Goal: Task Accomplishment & Management: Manage account settings

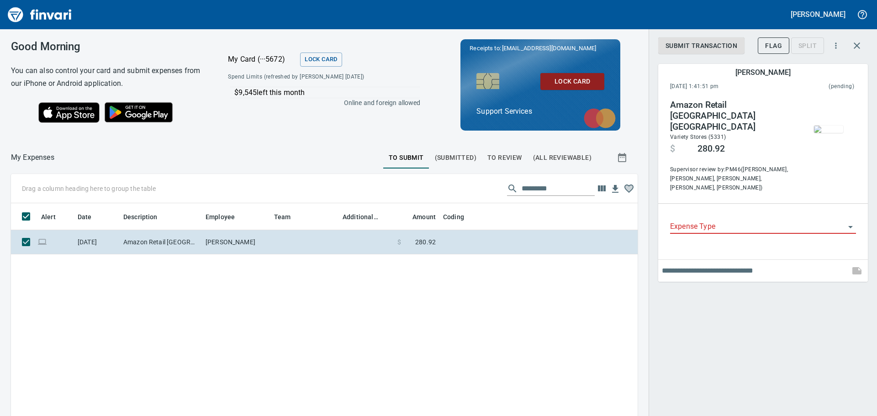
scroll to position [302, 613]
click at [856, 43] on icon "button" at bounding box center [857, 45] width 11 height 11
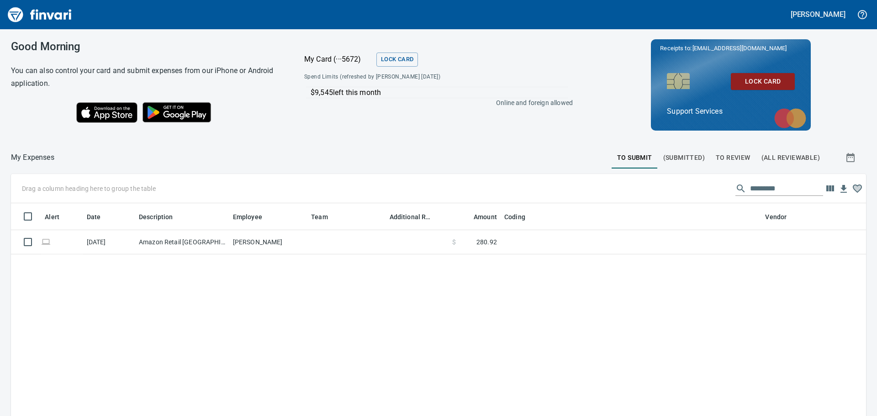
scroll to position [309, 840]
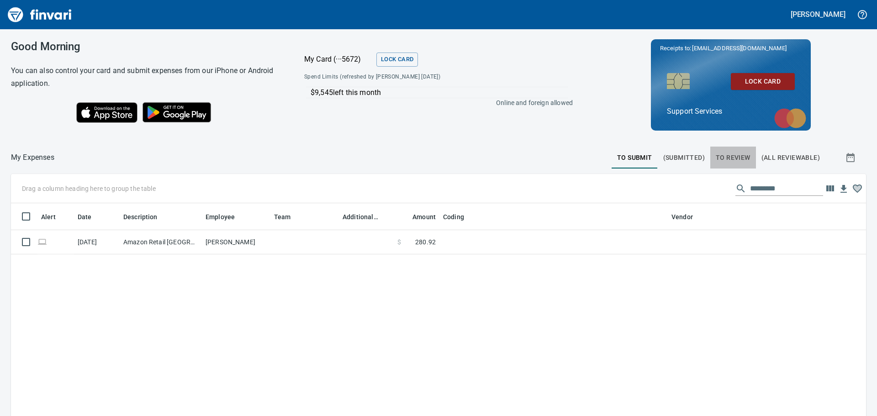
click at [722, 154] on span "To Review" at bounding box center [733, 157] width 35 height 11
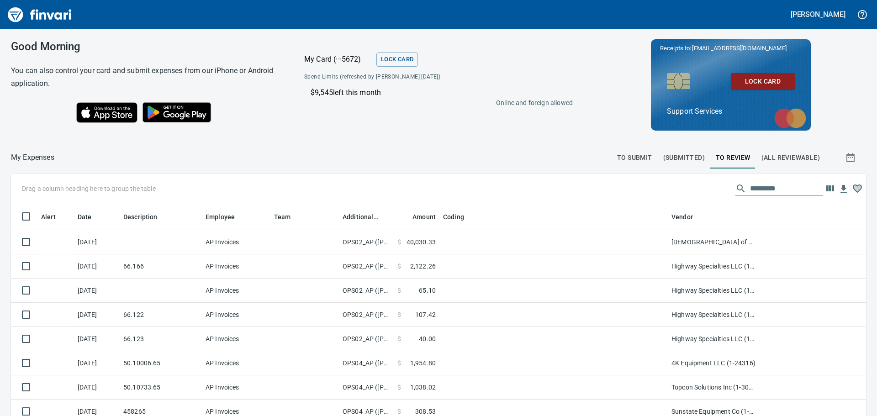
scroll to position [1, 1]
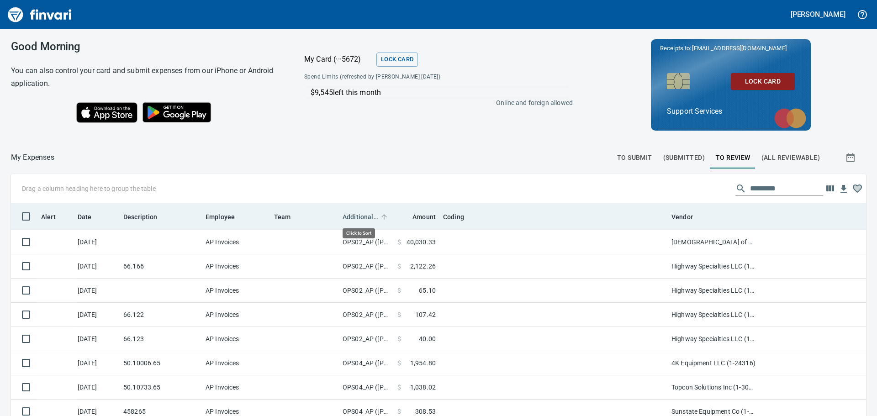
click at [371, 218] on span "Additional Reviewer" at bounding box center [361, 217] width 36 height 11
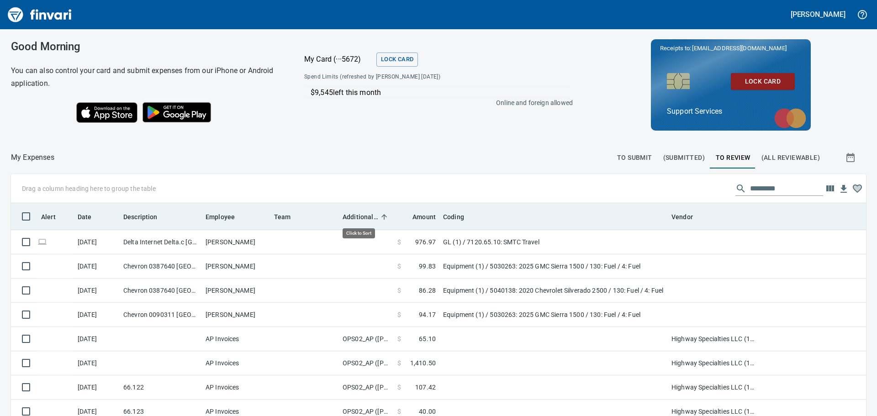
click at [371, 218] on span "Additional Reviewer" at bounding box center [361, 217] width 36 height 11
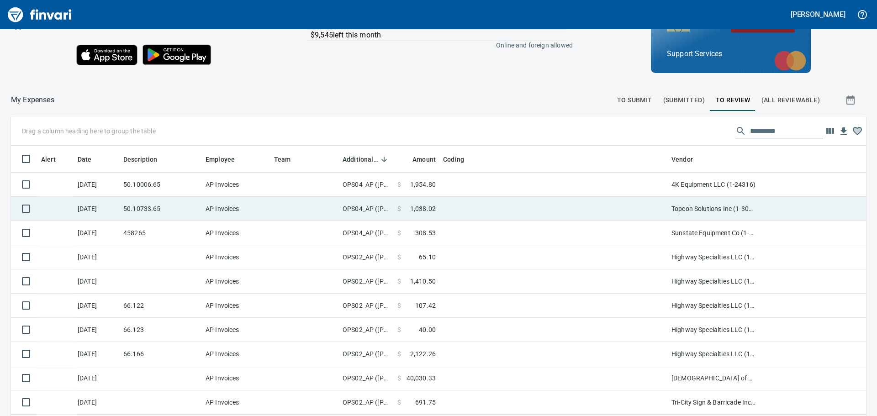
scroll to position [0, 0]
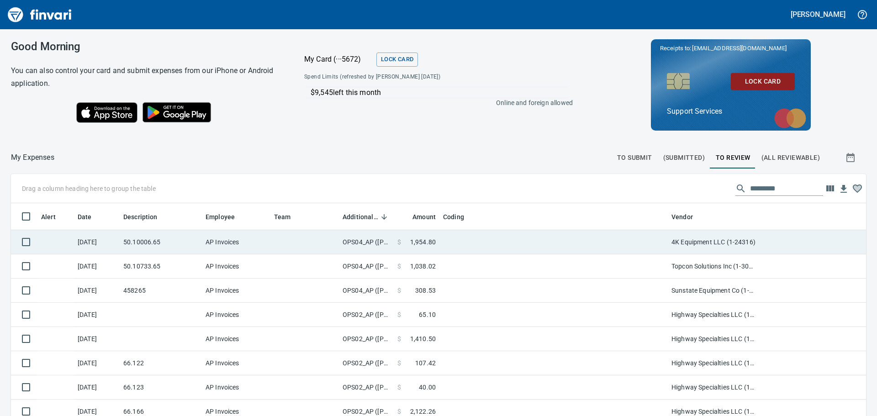
click at [379, 241] on td "OPS04_AP ([PERSON_NAME], [PERSON_NAME], [PERSON_NAME], [PERSON_NAME], [PERSON_N…" at bounding box center [366, 242] width 55 height 24
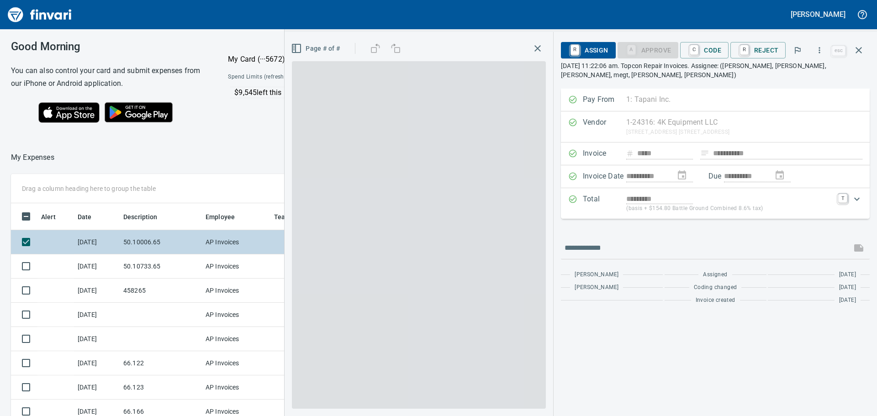
scroll to position [302, 606]
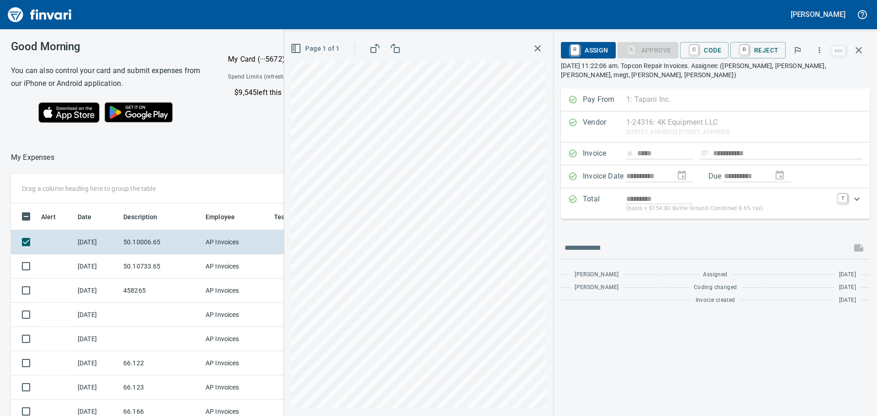
click at [522, 416] on html "[PERSON_NAME] Good Morning You can also control your card and submit expenses f…" at bounding box center [438, 208] width 877 height 416
click at [556, 364] on div "**********" at bounding box center [580, 224] width 593 height 384
click at [649, 376] on div "**********" at bounding box center [580, 224] width 593 height 384
click at [535, 51] on icon "button" at bounding box center [537, 48] width 11 height 11
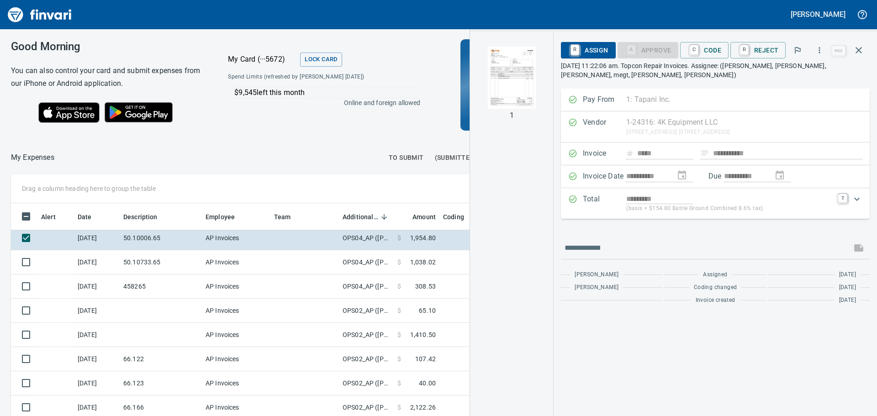
scroll to position [0, 0]
